Goal: Information Seeking & Learning: Learn about a topic

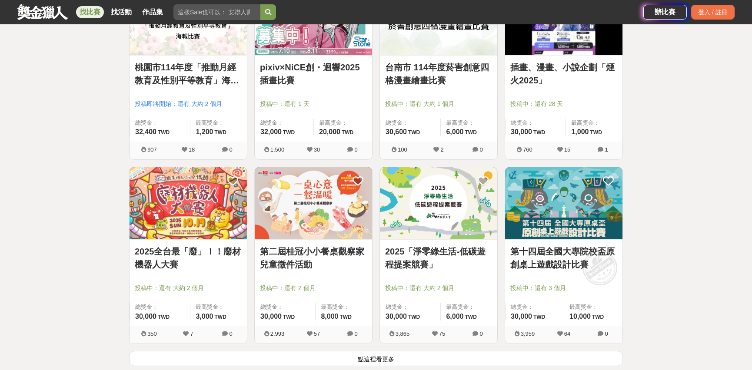
scroll to position [5371, 0]
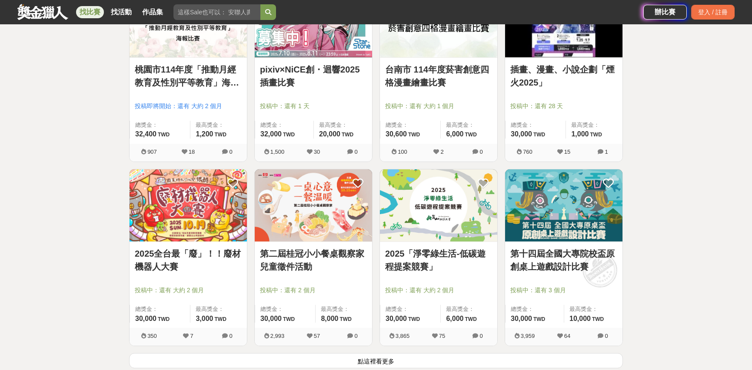
click at [215, 199] on img at bounding box center [187, 205] width 117 height 73
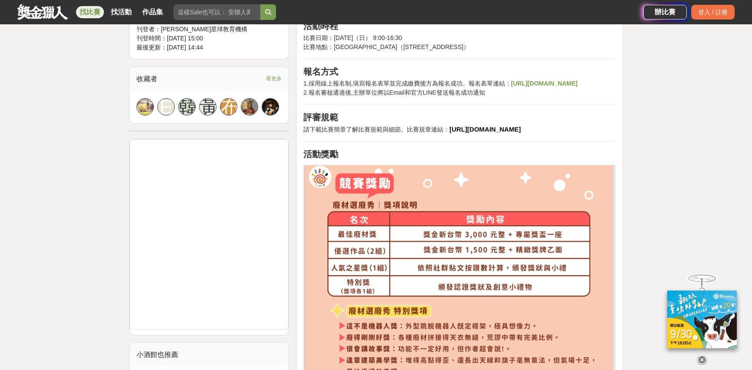
scroll to position [553, 0]
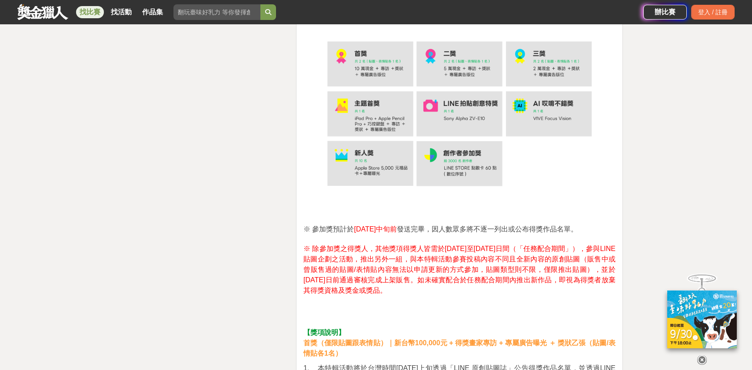
scroll to position [1972, 0]
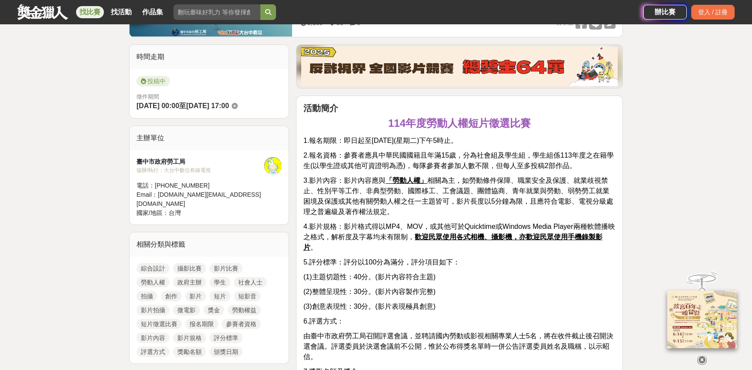
scroll to position [158, 0]
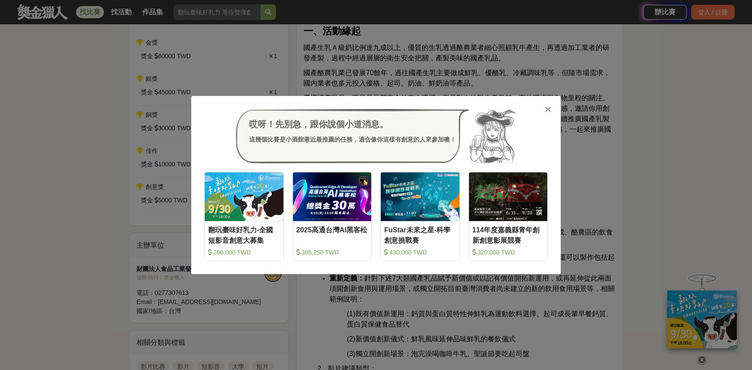
click at [551, 107] on div at bounding box center [547, 109] width 9 height 9
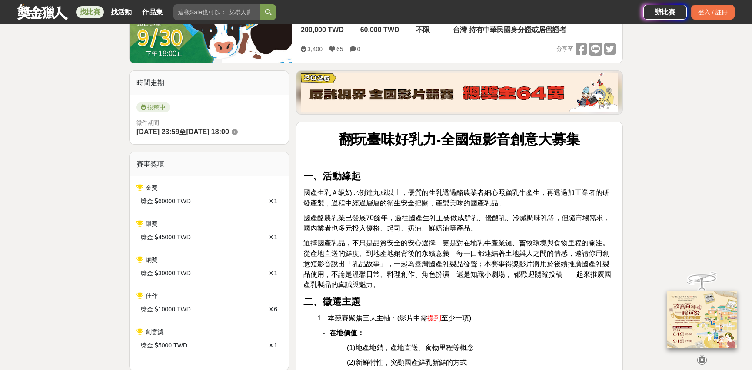
scroll to position [118, 0]
